Goal: Task Accomplishment & Management: Use online tool/utility

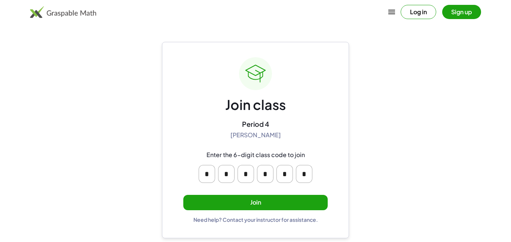
click at [210, 172] on input "*" at bounding box center [207, 174] width 16 height 18
type input "*"
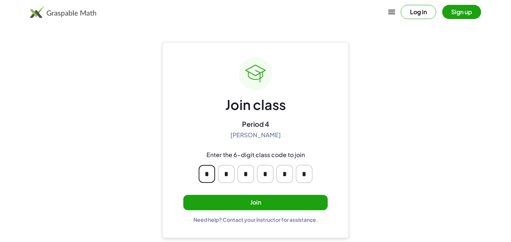
type input "*"
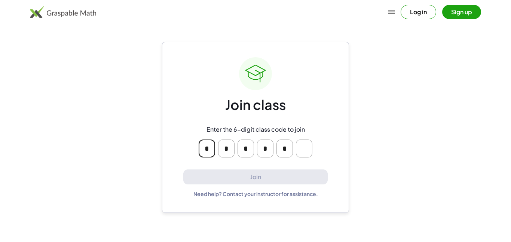
type input "*"
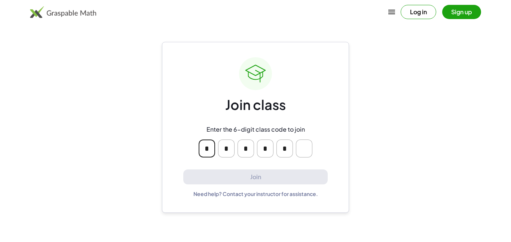
type input "*"
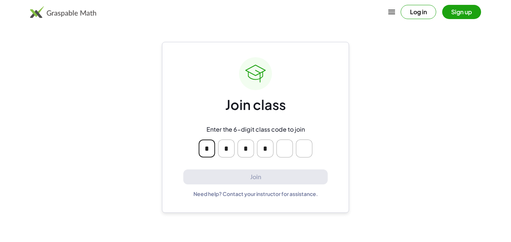
type input "*"
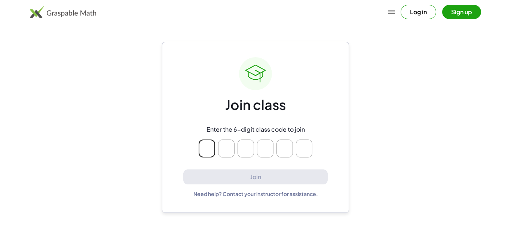
click at [223, 151] on input "Please enter OTP character 2" at bounding box center [226, 149] width 16 height 18
click at [247, 151] on input "Please enter OTP character 3" at bounding box center [246, 149] width 16 height 18
type input "*"
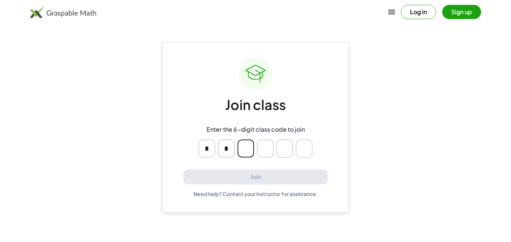
type input "*"
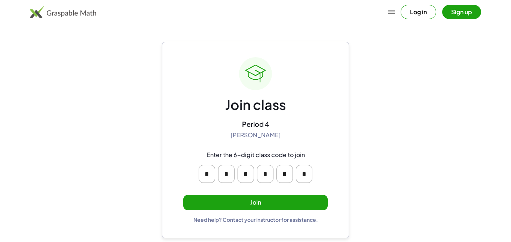
click at [258, 208] on button "Join" at bounding box center [255, 202] width 144 height 15
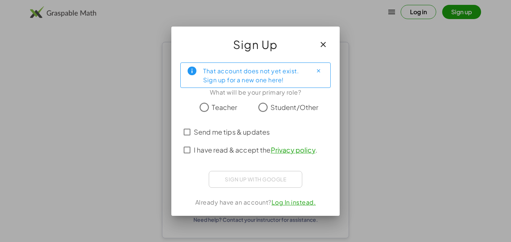
click at [280, 103] on span "Student/Other" at bounding box center [294, 107] width 48 height 10
click at [239, 149] on span "I have read & accept the Privacy policy ." at bounding box center [255, 150] width 123 height 10
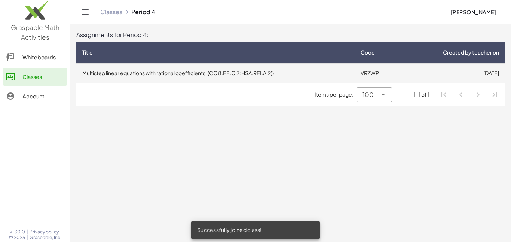
click at [233, 77] on td "Multistep linear equations with rational coefficients. (CC 8.EE.C.7;HSA.REI.A.2…" at bounding box center [215, 72] width 278 height 19
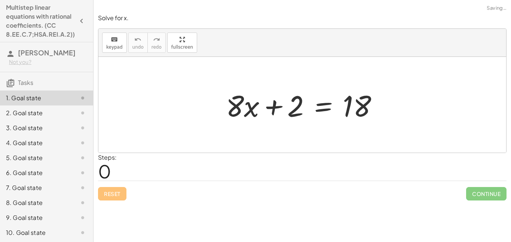
click at [108, 169] on span "0" at bounding box center [104, 171] width 13 height 23
click at [261, 105] on div at bounding box center [305, 105] width 166 height 39
click at [256, 106] on div at bounding box center [305, 105] width 166 height 39
click at [271, 104] on div at bounding box center [305, 105] width 166 height 39
click at [356, 107] on div at bounding box center [305, 105] width 166 height 39
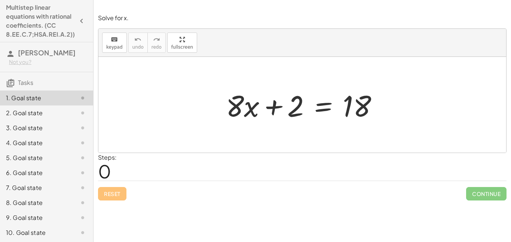
click at [129, 166] on div "Steps: 0" at bounding box center [302, 167] width 408 height 28
click at [109, 170] on span "0" at bounding box center [104, 171] width 13 height 23
click at [251, 101] on div at bounding box center [305, 105] width 166 height 39
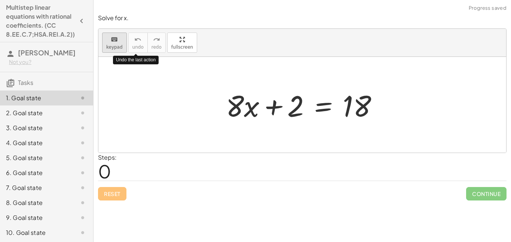
click at [118, 46] on span "keypad" at bounding box center [114, 47] width 16 height 5
click at [253, 110] on div at bounding box center [305, 105] width 166 height 39
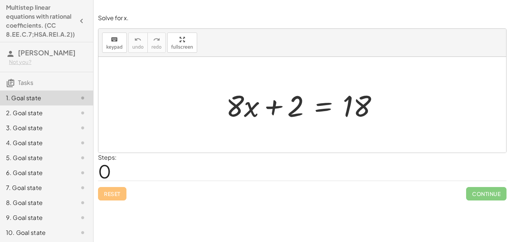
click at [49, 111] on div "2. Goal state" at bounding box center [36, 112] width 60 height 9
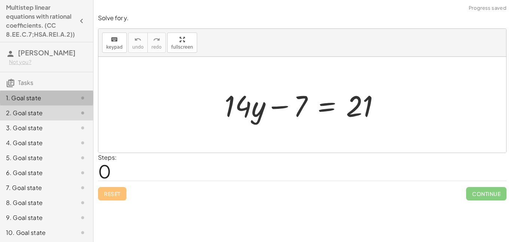
click at [53, 96] on div "1. Goal state" at bounding box center [36, 98] width 60 height 9
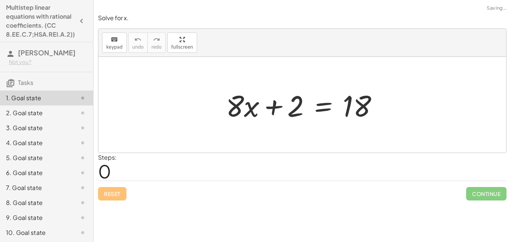
drag, startPoint x: 390, startPoint y: 106, endPoint x: 296, endPoint y: 100, distance: 94.1
click at [296, 100] on div "+ · 8 · x + 2 = 18" at bounding box center [302, 105] width 408 height 96
click at [261, 103] on div at bounding box center [305, 105] width 166 height 39
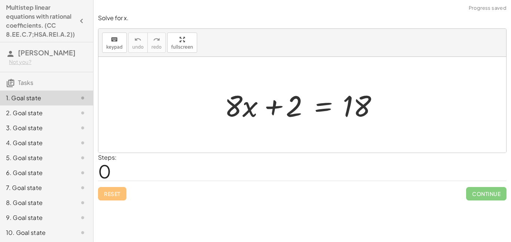
click at [261, 103] on div at bounding box center [305, 105] width 166 height 39
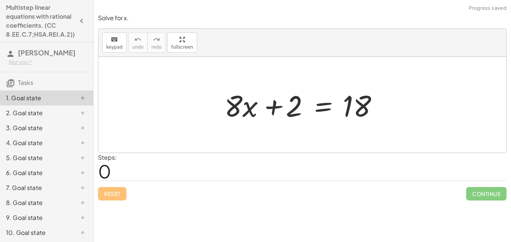
click at [261, 103] on div at bounding box center [305, 105] width 166 height 39
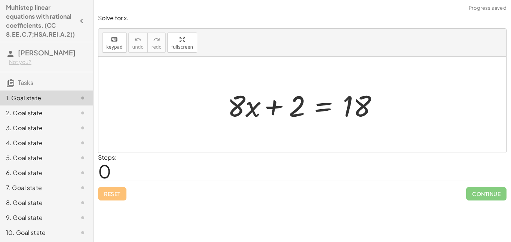
click at [261, 103] on div at bounding box center [305, 105] width 166 height 39
click at [109, 172] on span "0" at bounding box center [104, 171] width 13 height 23
drag, startPoint x: 114, startPoint y: 174, endPoint x: 100, endPoint y: 169, distance: 14.7
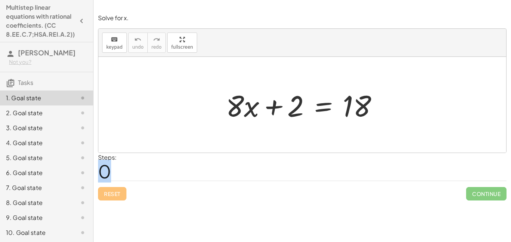
click at [100, 169] on div "Steps: 0" at bounding box center [107, 167] width 19 height 28
click at [119, 195] on div "Reset Continue" at bounding box center [302, 191] width 408 height 20
click at [115, 177] on div "Steps: 0" at bounding box center [107, 167] width 19 height 28
click at [361, 109] on div at bounding box center [305, 105] width 166 height 39
drag, startPoint x: 361, startPoint y: 109, endPoint x: 355, endPoint y: 108, distance: 5.4
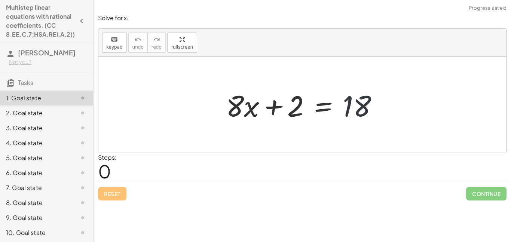
click at [355, 108] on div at bounding box center [305, 105] width 166 height 39
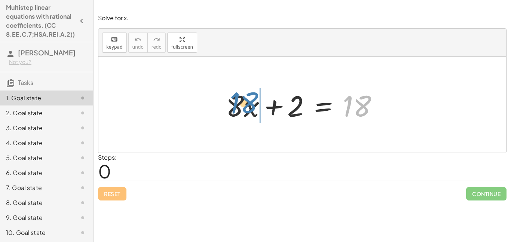
drag, startPoint x: 355, startPoint y: 108, endPoint x: 242, endPoint y: 105, distance: 112.7
click at [242, 105] on div at bounding box center [305, 105] width 166 height 39
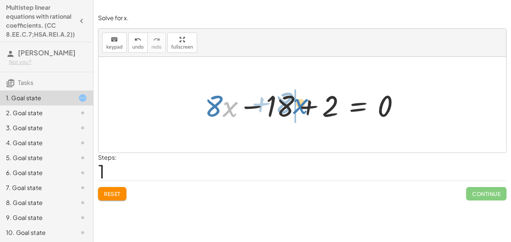
drag, startPoint x: 227, startPoint y: 105, endPoint x: 298, endPoint y: 102, distance: 71.1
click at [298, 102] on div at bounding box center [305, 105] width 208 height 39
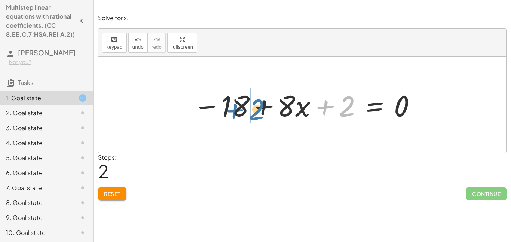
drag, startPoint x: 346, startPoint y: 107, endPoint x: 248, endPoint y: 110, distance: 97.3
click at [248, 110] on div at bounding box center [305, 105] width 232 height 39
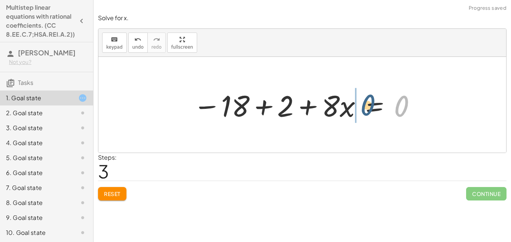
drag, startPoint x: 402, startPoint y: 108, endPoint x: 362, endPoint y: 105, distance: 39.7
click at [362, 105] on div at bounding box center [305, 105] width 232 height 39
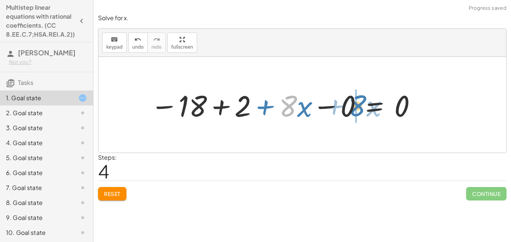
drag, startPoint x: 288, startPoint y: 108, endPoint x: 361, endPoint y: 110, distance: 72.6
click at [361, 110] on div at bounding box center [284, 105] width 274 height 39
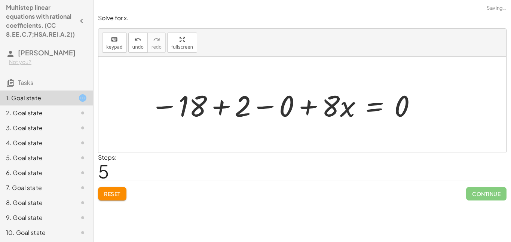
click at [269, 105] on div at bounding box center [284, 105] width 274 height 39
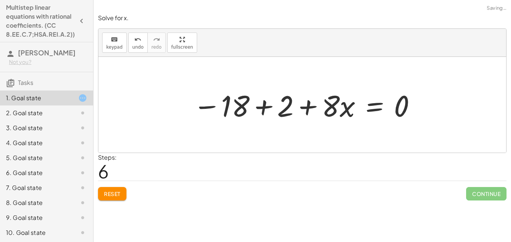
click at [280, 108] on div at bounding box center [305, 105] width 232 height 39
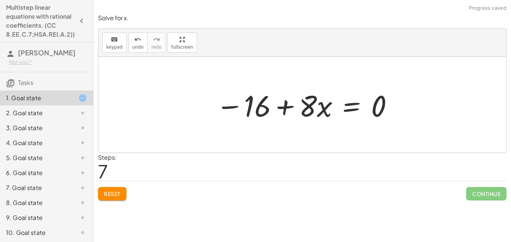
click at [267, 106] on div at bounding box center [305, 105] width 186 height 39
drag, startPoint x: 230, startPoint y: 108, endPoint x: 255, endPoint y: 108, distance: 25.4
click at [255, 108] on div at bounding box center [305, 105] width 186 height 39
drag, startPoint x: 259, startPoint y: 106, endPoint x: 394, endPoint y: 107, distance: 134.7
click at [394, 107] on div at bounding box center [305, 105] width 186 height 39
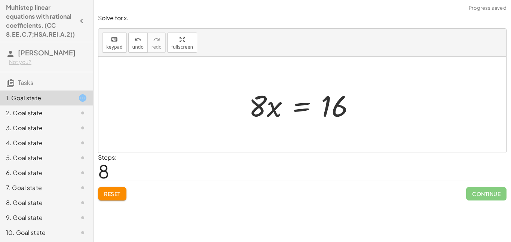
click at [115, 192] on span "Reset" at bounding box center [112, 193] width 16 height 7
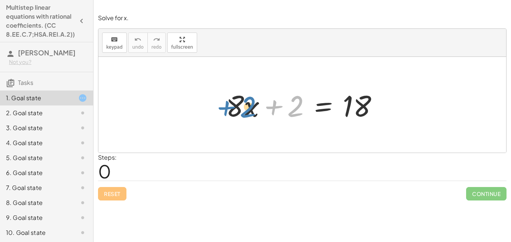
drag, startPoint x: 297, startPoint y: 112, endPoint x: 251, endPoint y: 113, distance: 46.0
click at [251, 113] on div at bounding box center [305, 105] width 166 height 39
drag, startPoint x: 297, startPoint y: 106, endPoint x: 241, endPoint y: 107, distance: 56.1
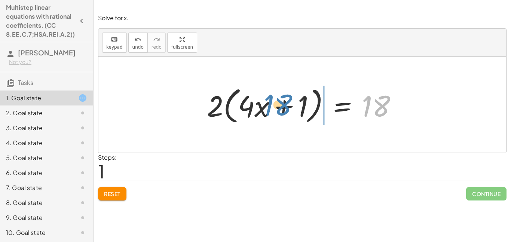
drag, startPoint x: 373, startPoint y: 110, endPoint x: 273, endPoint y: 108, distance: 99.5
click at [273, 108] on div at bounding box center [305, 104] width 204 height 43
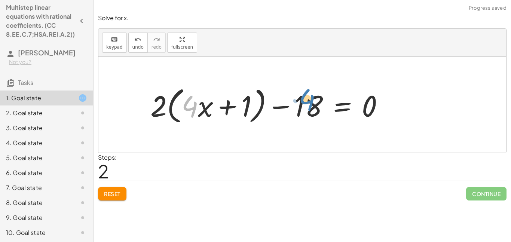
drag, startPoint x: 185, startPoint y: 111, endPoint x: 308, endPoint y: 104, distance: 122.9
click at [308, 104] on div at bounding box center [270, 104] width 247 height 43
drag, startPoint x: 247, startPoint y: 107, endPoint x: 216, endPoint y: 108, distance: 30.7
click at [216, 108] on div at bounding box center [270, 104] width 247 height 43
click at [113, 194] on span "Reset" at bounding box center [112, 193] width 16 height 7
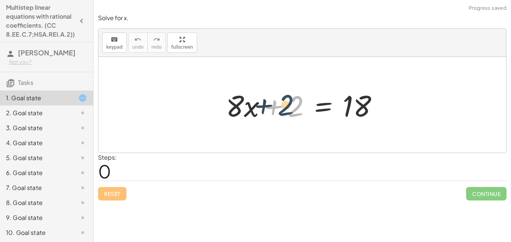
click at [288, 111] on div at bounding box center [305, 105] width 166 height 39
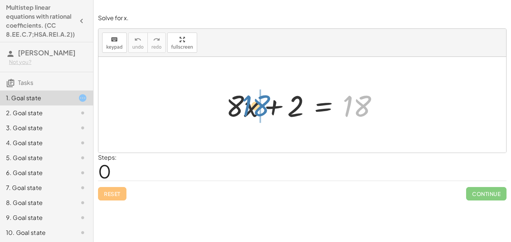
drag, startPoint x: 349, startPoint y: 107, endPoint x: 248, endPoint y: 107, distance: 101.0
click at [248, 107] on div at bounding box center [305, 105] width 166 height 39
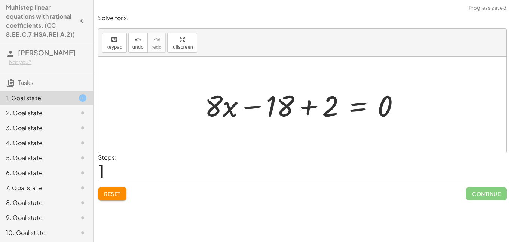
click at [258, 107] on div at bounding box center [305, 105] width 208 height 39
click at [116, 192] on span "Reset" at bounding box center [112, 193] width 16 height 7
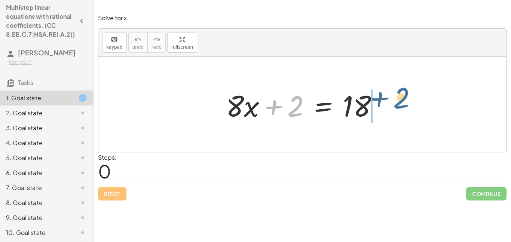
drag, startPoint x: 293, startPoint y: 107, endPoint x: 400, endPoint y: 99, distance: 106.6
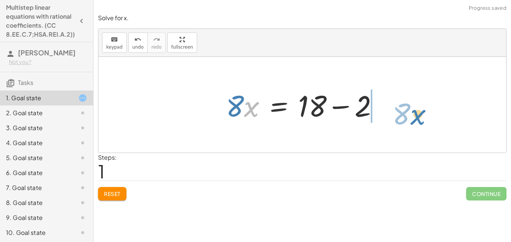
drag, startPoint x: 246, startPoint y: 103, endPoint x: 413, endPoint y: 110, distance: 167.0
click at [413, 110] on div "+ · 8 · x + 2 = 18 · x · 8 · 8 · x 2 = 18 + −" at bounding box center [302, 105] width 408 height 96
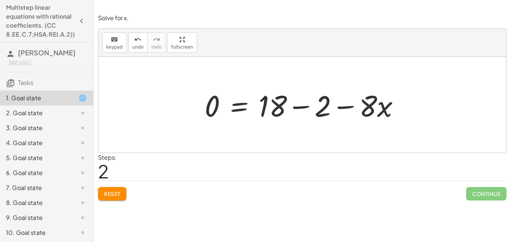
click at [111, 190] on span "Reset" at bounding box center [112, 193] width 16 height 7
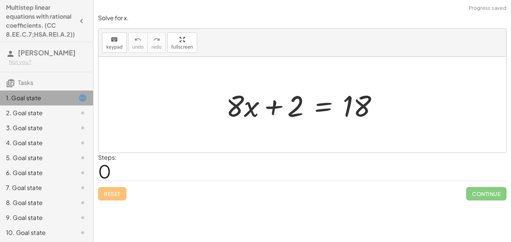
click at [80, 97] on icon at bounding box center [82, 98] width 9 height 9
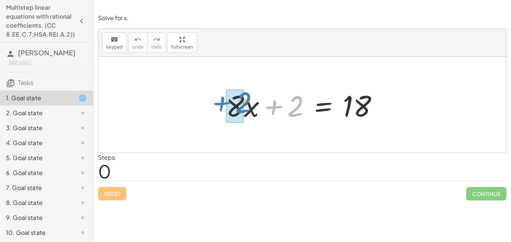
drag, startPoint x: 294, startPoint y: 110, endPoint x: 237, endPoint y: 105, distance: 56.7
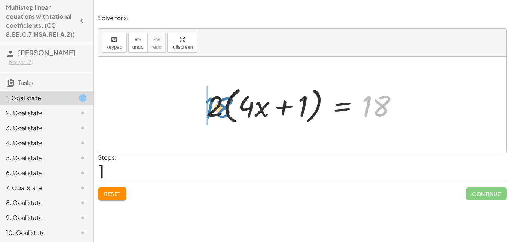
drag, startPoint x: 368, startPoint y: 110, endPoint x: 211, endPoint y: 111, distance: 156.7
click at [211, 111] on div at bounding box center [305, 104] width 204 height 43
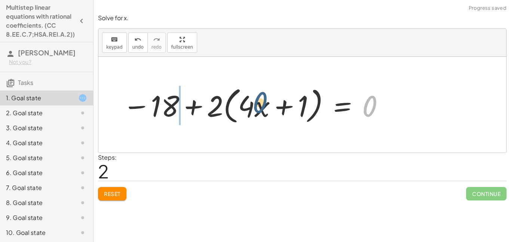
drag, startPoint x: 368, startPoint y: 111, endPoint x: 220, endPoint y: 106, distance: 148.2
click at [220, 106] on div at bounding box center [254, 104] width 270 height 43
